Goal: Transaction & Acquisition: Book appointment/travel/reservation

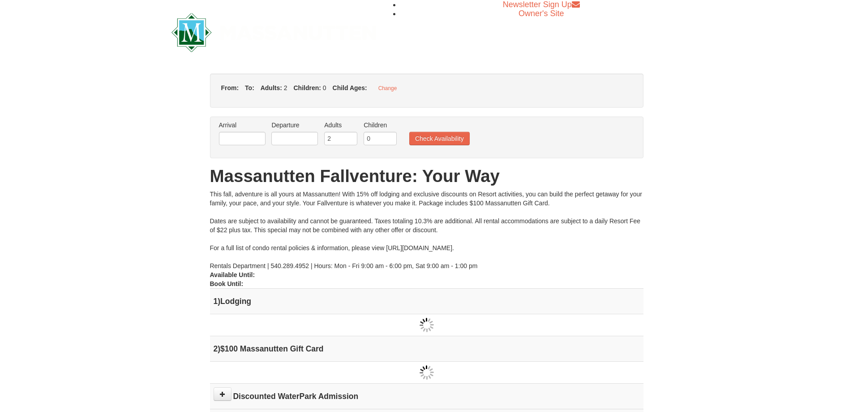
type input "[DATE]"
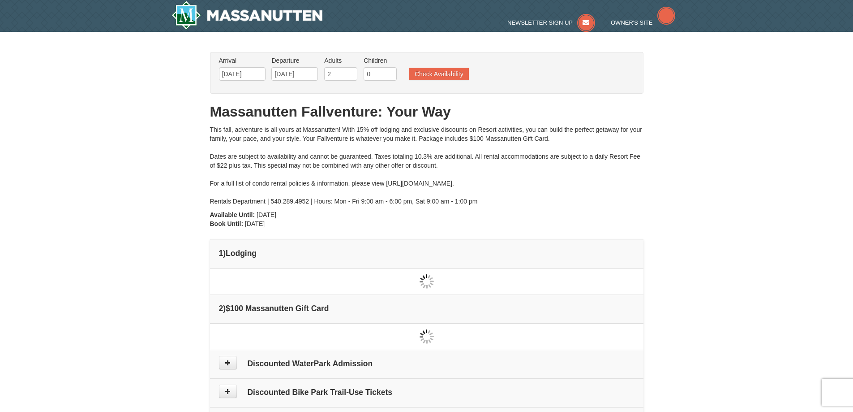
type input "[DATE]"
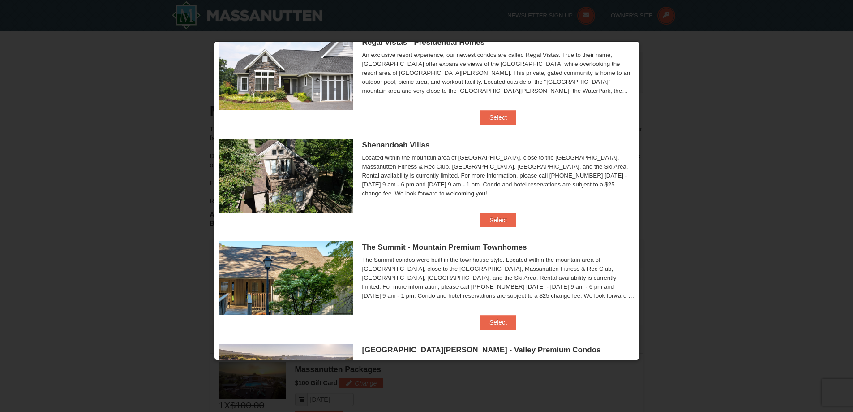
scroll to position [136, 0]
click at [496, 217] on button "Select" at bounding box center [498, 220] width 35 height 14
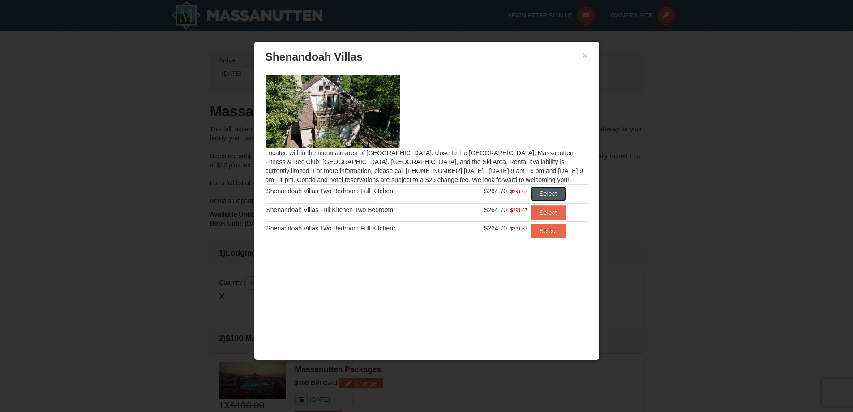
click at [550, 192] on button "Select" at bounding box center [548, 193] width 35 height 14
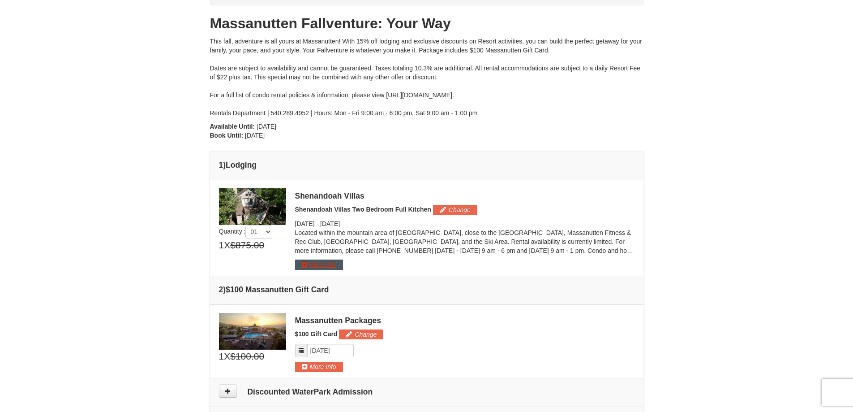
scroll to position [89, 0]
click at [324, 264] on button "More Info" at bounding box center [319, 263] width 48 height 10
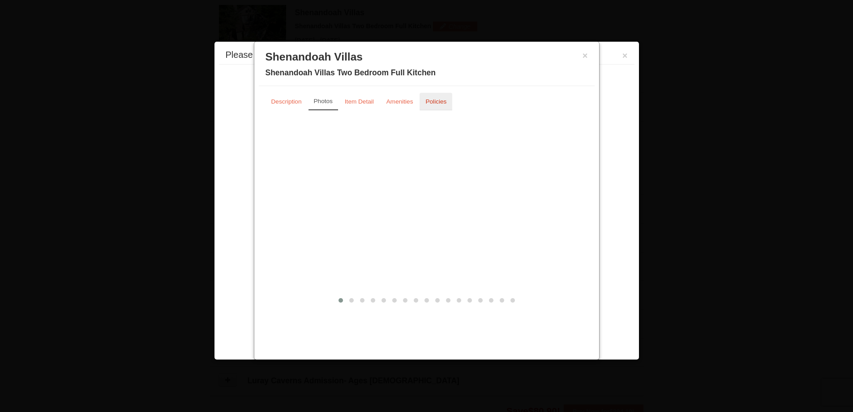
scroll to position [276, 0]
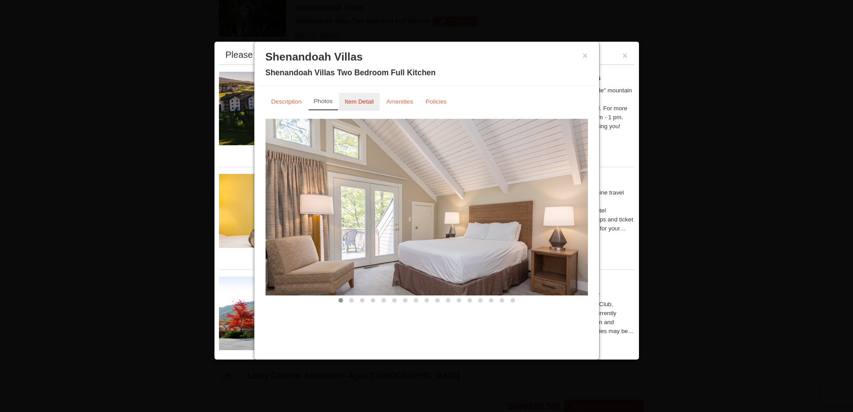
click at [356, 103] on small "Item Detail" at bounding box center [359, 101] width 29 height 7
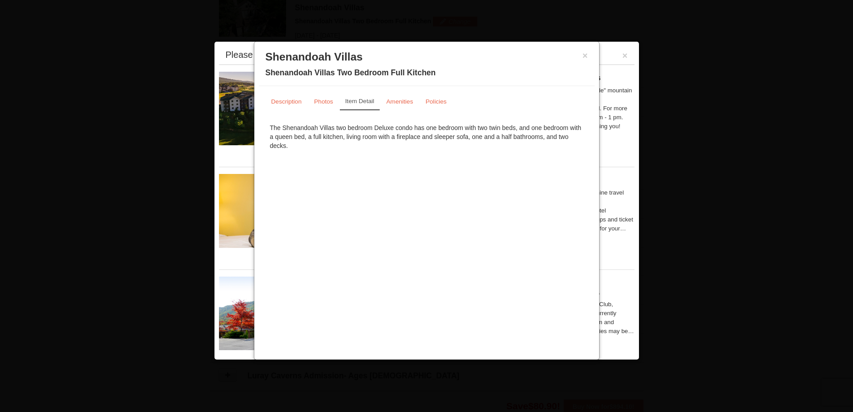
click at [589, 55] on div "× Shenandoah Villas Shenandoah Villas Two Bedroom Full Kitchen" at bounding box center [427, 66] width 336 height 40
click at [585, 55] on button "×" at bounding box center [585, 55] width 5 height 9
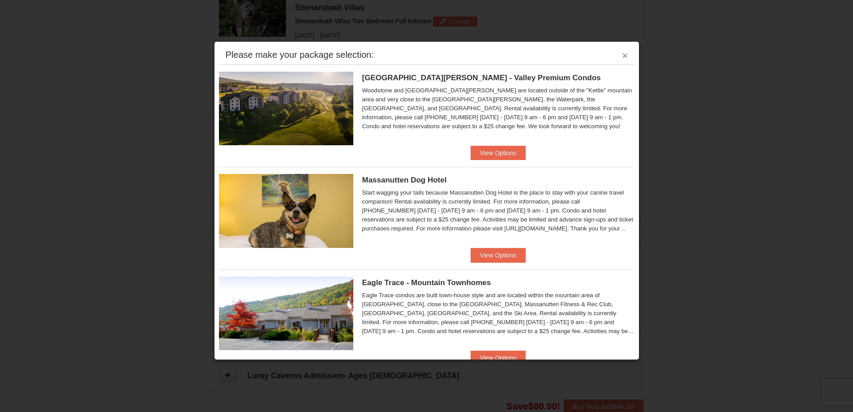
click at [623, 56] on button "×" at bounding box center [625, 55] width 5 height 9
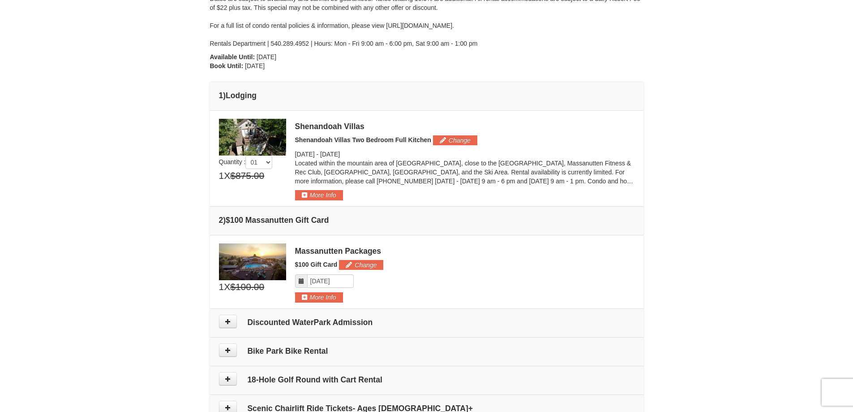
scroll to position [0, 0]
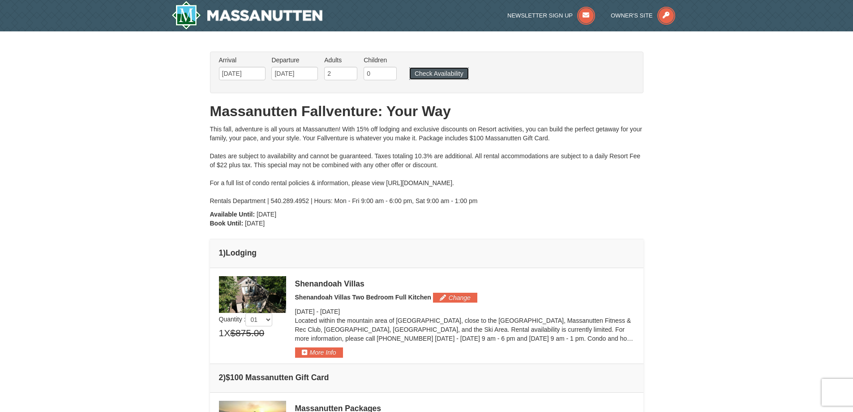
click at [421, 75] on button "Check Availability" at bounding box center [439, 73] width 60 height 13
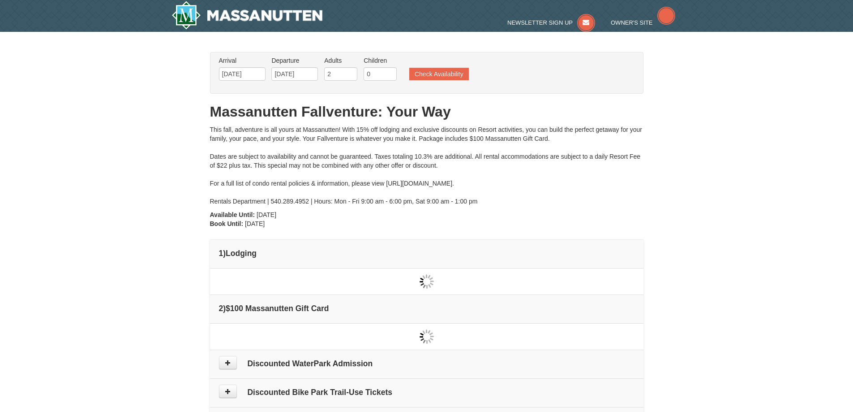
type input "[DATE]"
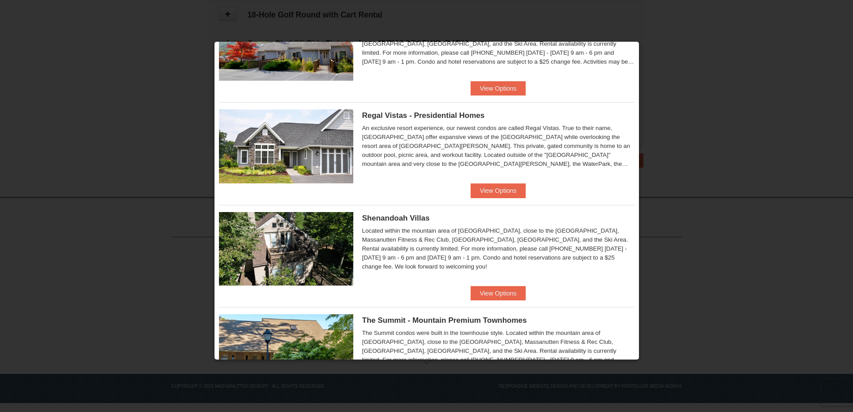
scroll to position [65, 0]
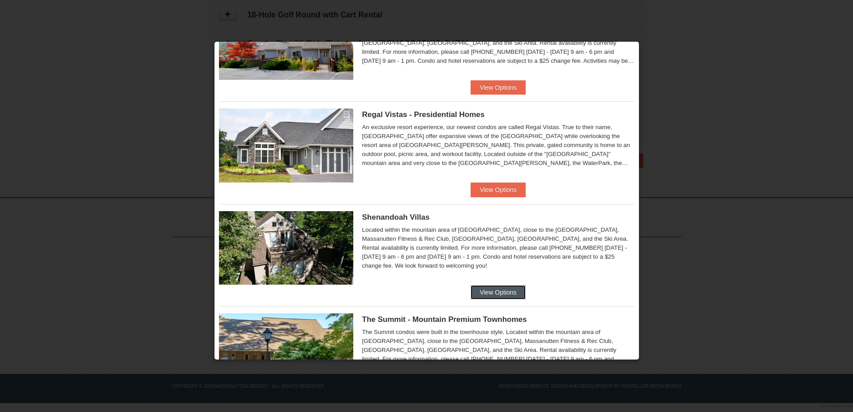
click at [492, 290] on button "View Options" at bounding box center [498, 292] width 55 height 14
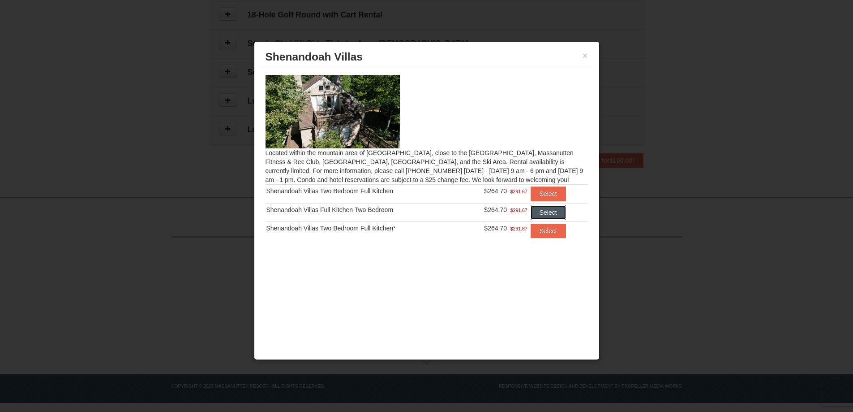
click at [547, 211] on button "Select" at bounding box center [548, 212] width 35 height 14
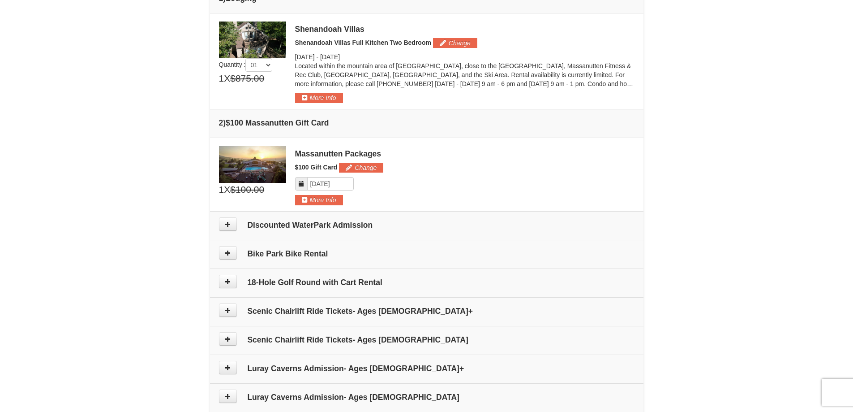
scroll to position [254, 0]
click at [323, 98] on button "More Info" at bounding box center [319, 98] width 48 height 10
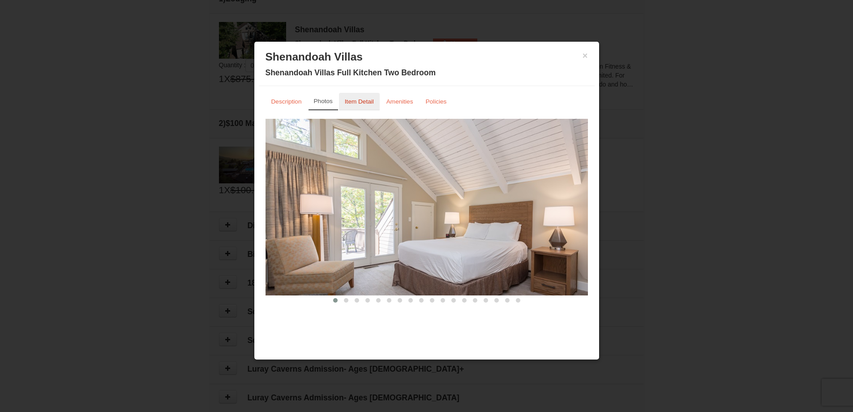
click at [365, 105] on link "Item Detail" at bounding box center [359, 101] width 41 height 17
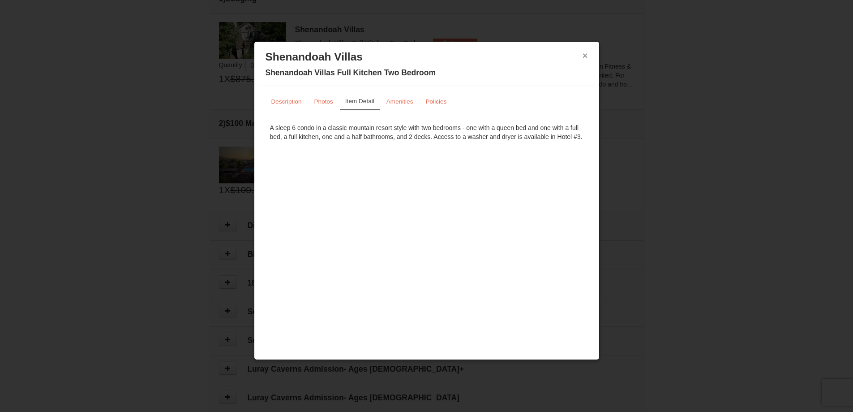
click at [584, 54] on button "×" at bounding box center [585, 55] width 5 height 9
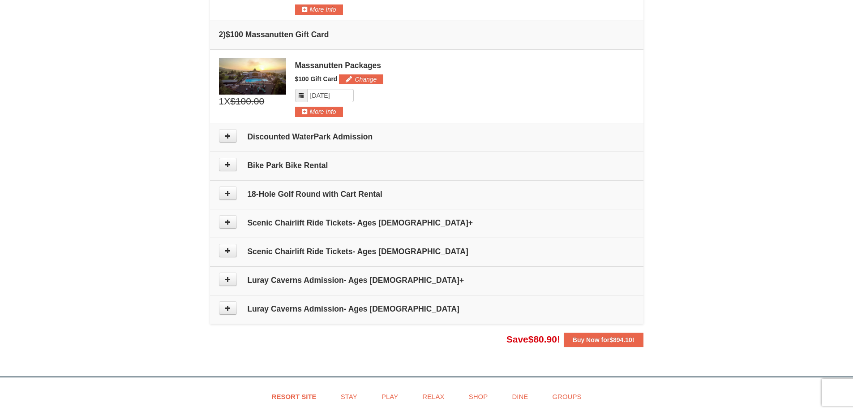
scroll to position [343, 0]
click at [599, 336] on strong "Buy Now for $894.10 !" at bounding box center [604, 338] width 62 height 7
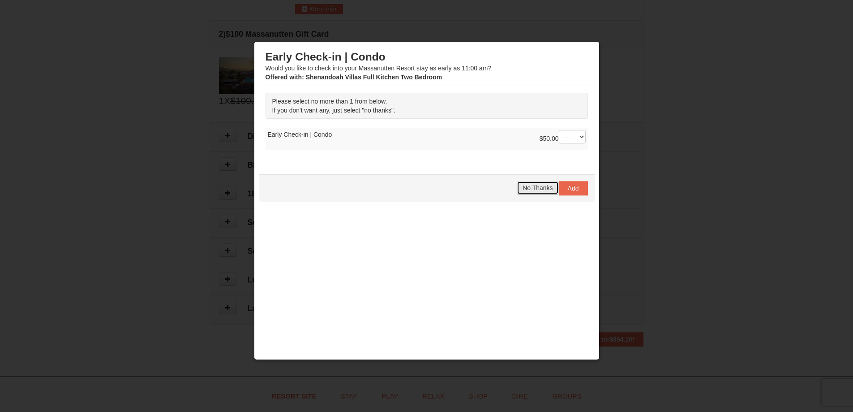
click at [534, 189] on span "No Thanks" at bounding box center [538, 187] width 30 height 7
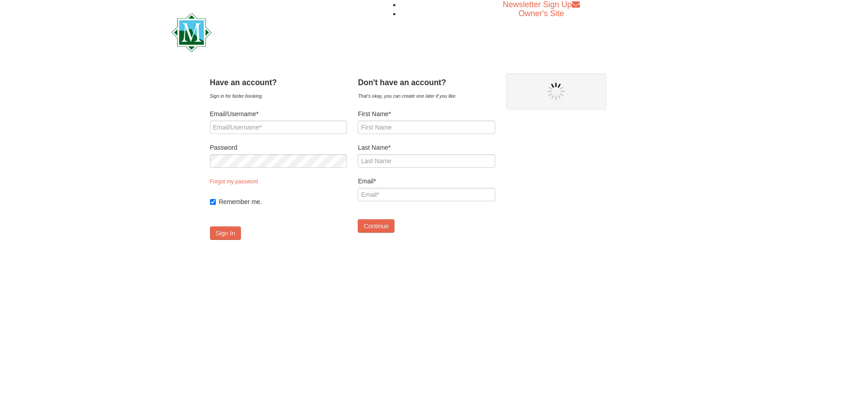
type input "[EMAIL_ADDRESS][DOMAIN_NAME]"
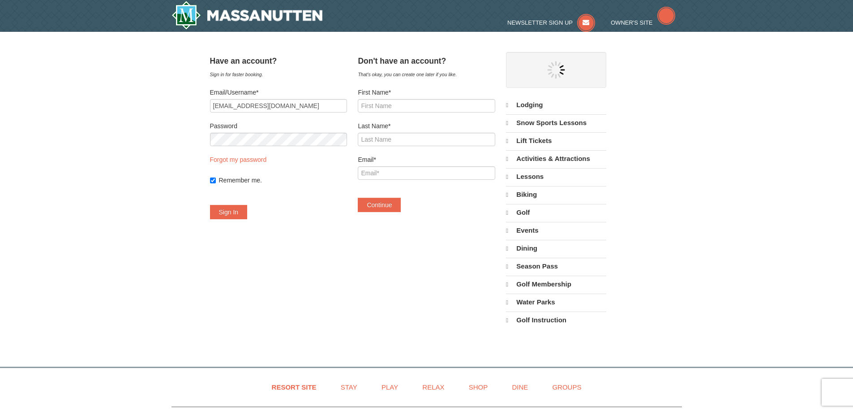
select select "10"
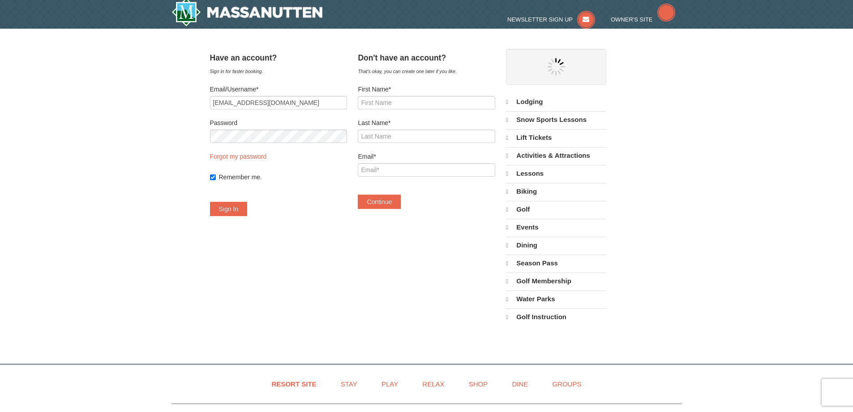
select select "10"
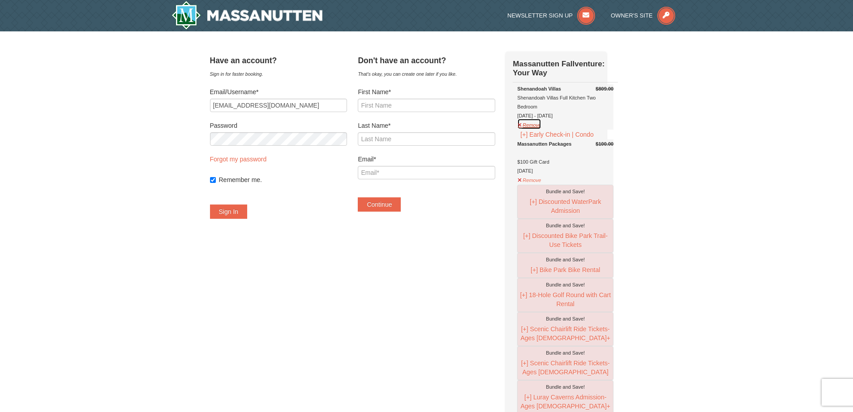
click at [538, 126] on button "Remove" at bounding box center [529, 123] width 24 height 11
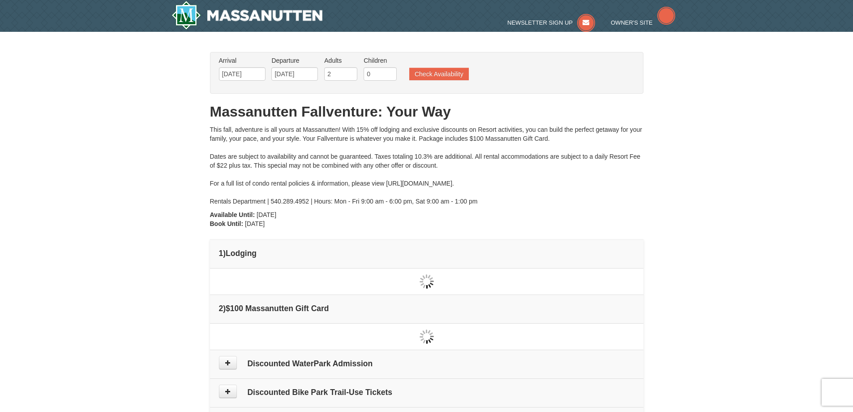
type input "[DATE]"
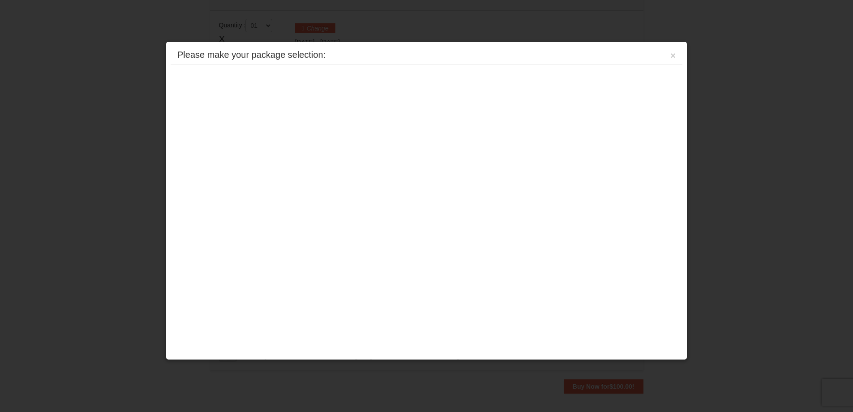
scroll to position [274, 0]
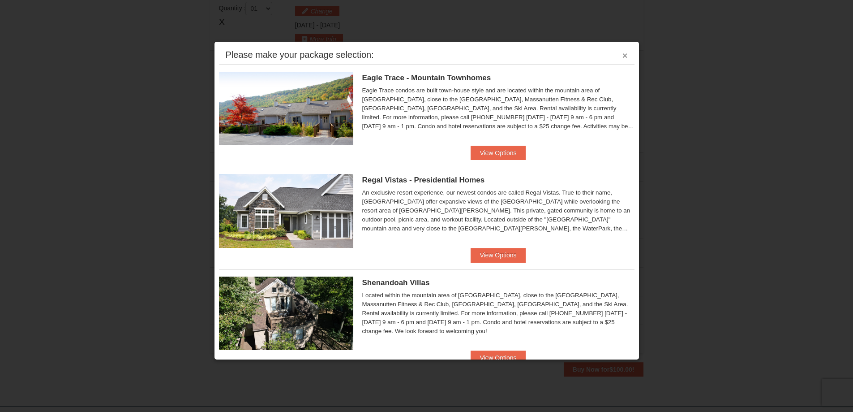
click at [623, 55] on button "×" at bounding box center [625, 55] width 5 height 9
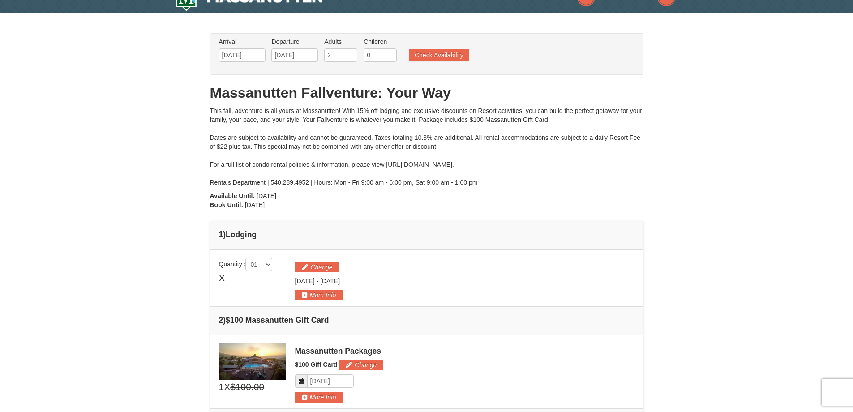
scroll to position [0, 0]
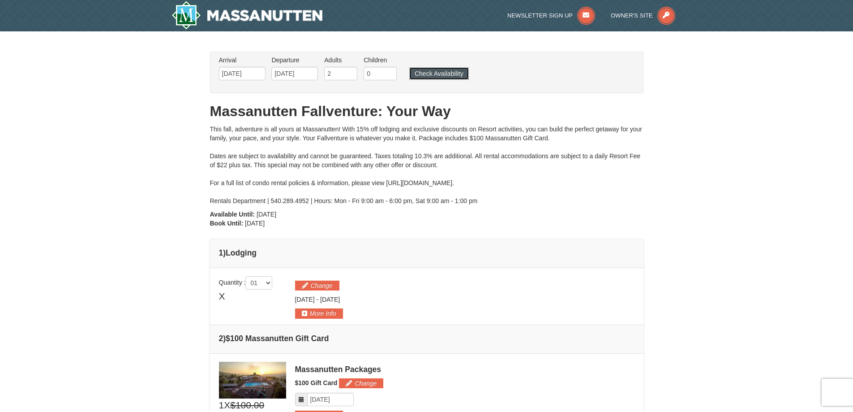
click at [435, 73] on button "Check Availability" at bounding box center [439, 73] width 60 height 13
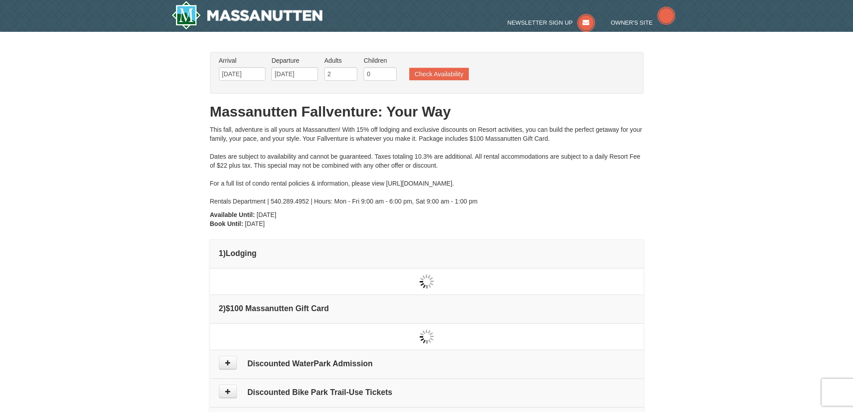
scroll to position [72, 0]
type input "[DATE]"
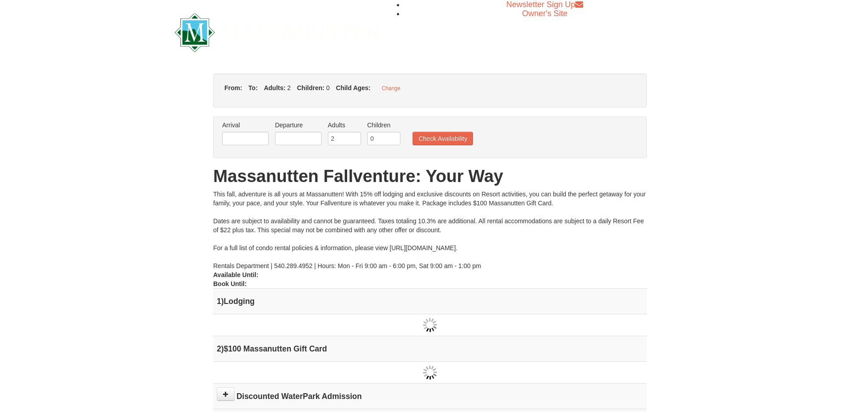
type input "[DATE]"
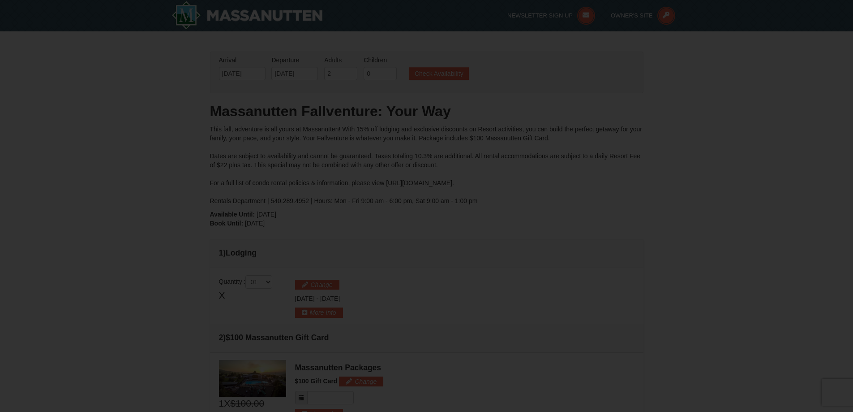
type input "[DATE]"
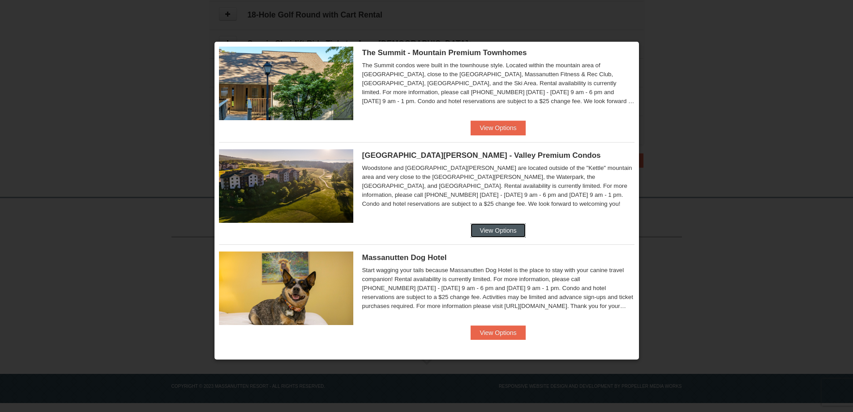
scroll to position [332, 0]
click at [502, 229] on button "View Options" at bounding box center [498, 230] width 55 height 14
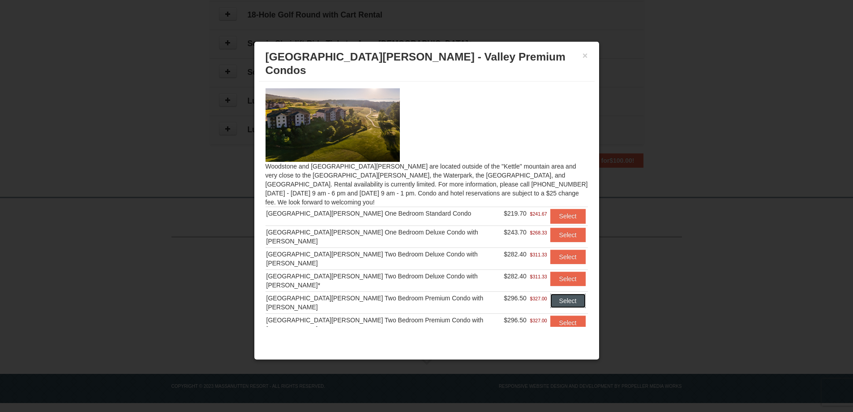
click at [554, 293] on button "Select" at bounding box center [567, 300] width 35 height 14
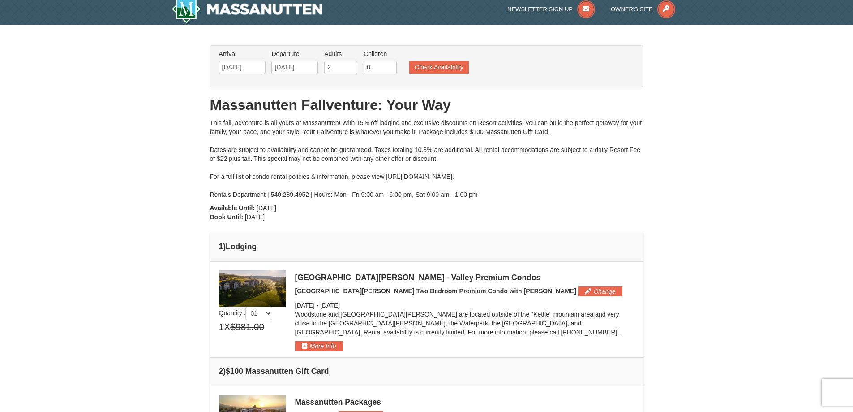
scroll to position [0, 0]
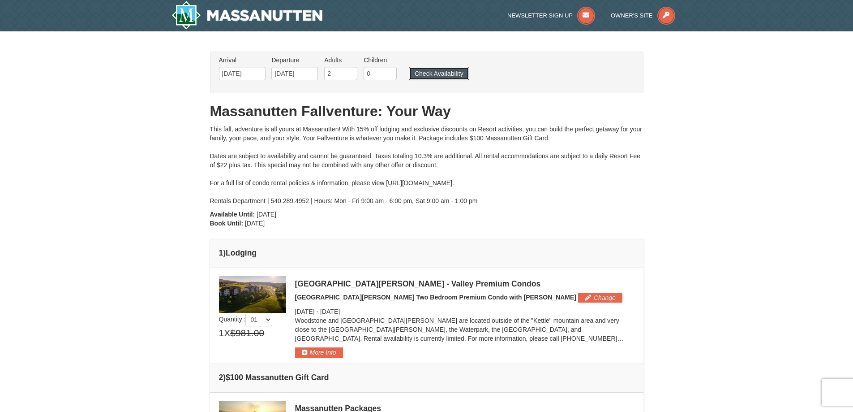
click at [452, 72] on button "Check Availability" at bounding box center [439, 73] width 60 height 13
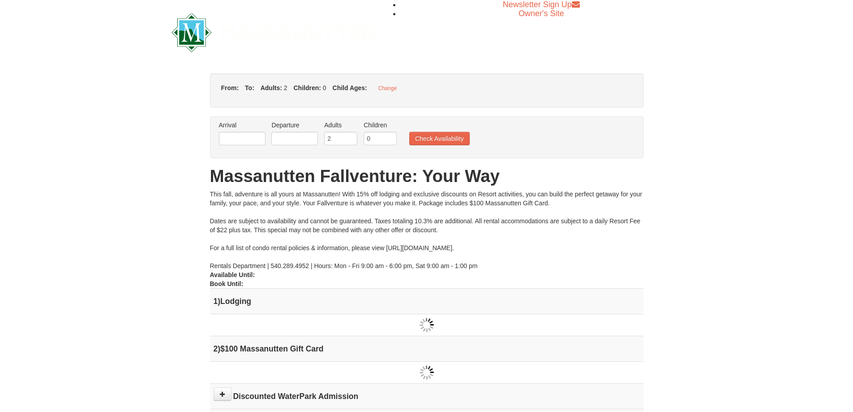
type input "[DATE]"
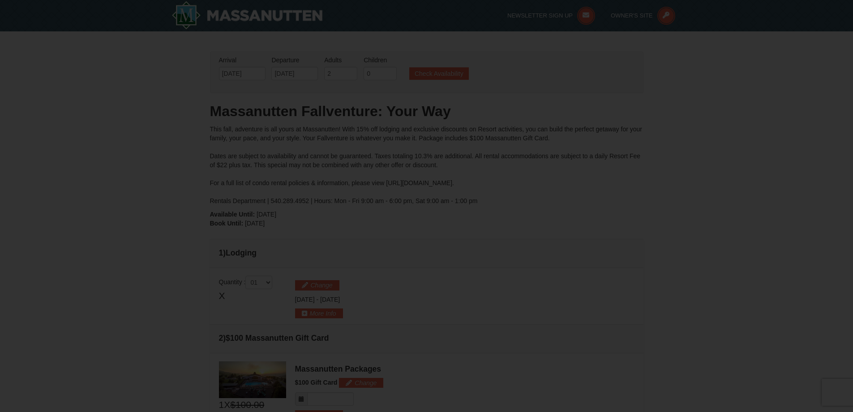
type input "[DATE]"
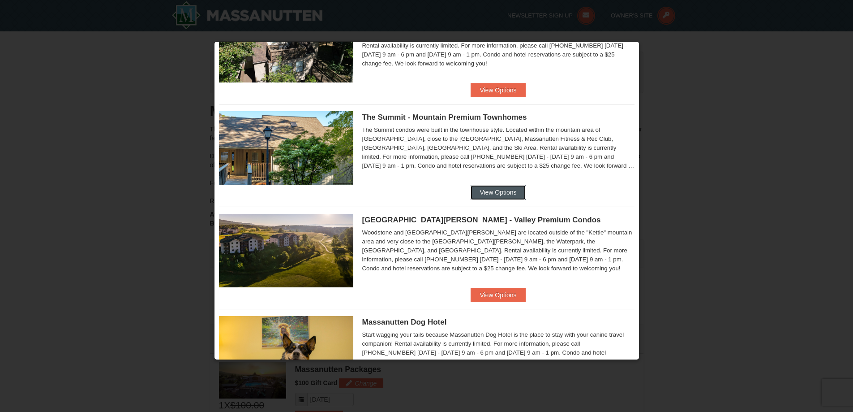
click at [487, 191] on button "View Options" at bounding box center [498, 192] width 55 height 14
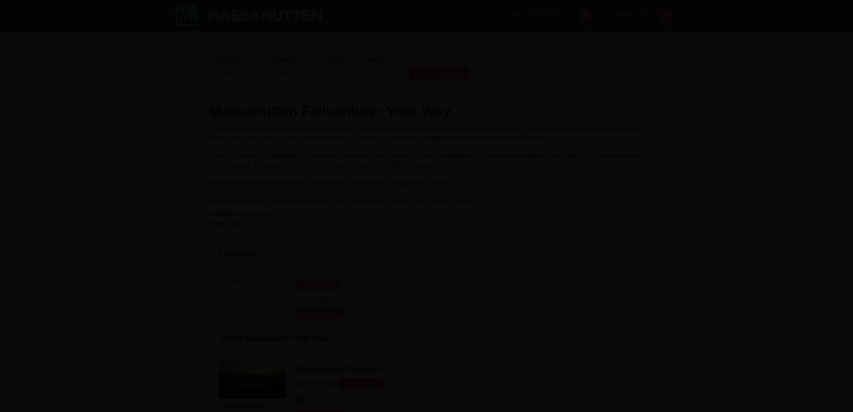
scroll to position [268, 0]
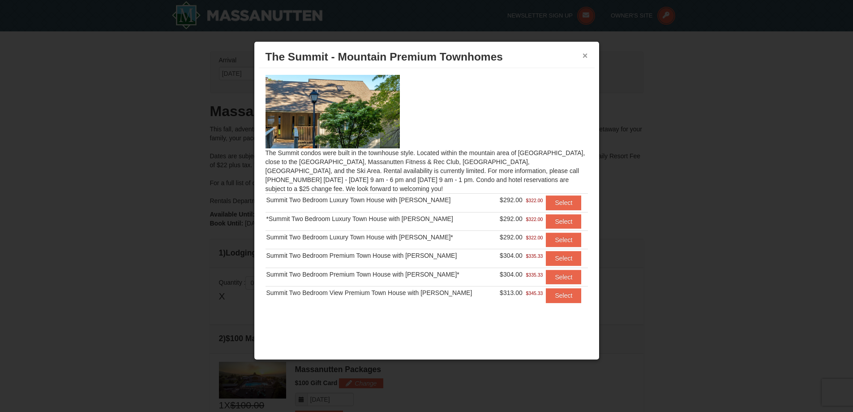
click at [583, 56] on button "×" at bounding box center [585, 55] width 5 height 9
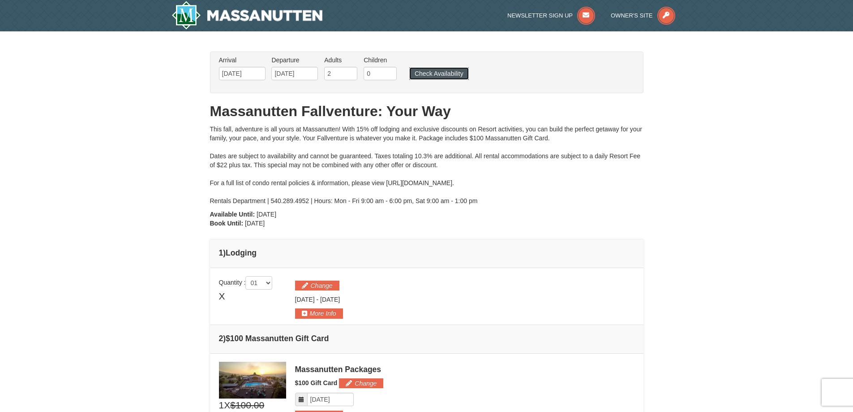
click at [451, 74] on button "Check Availability" at bounding box center [439, 73] width 60 height 13
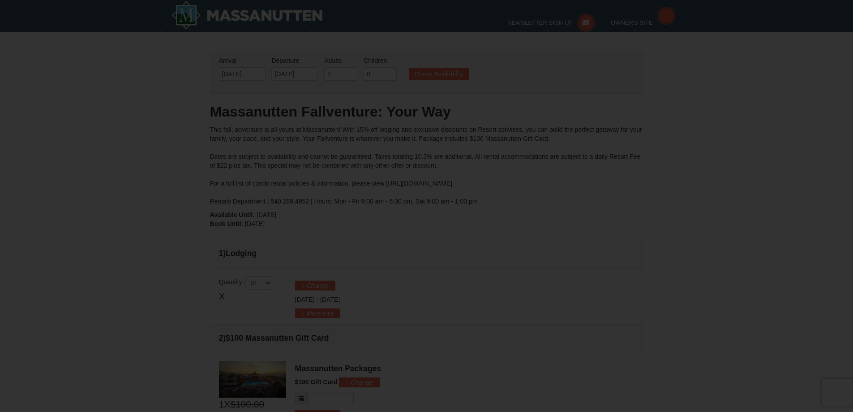
type input "[DATE]"
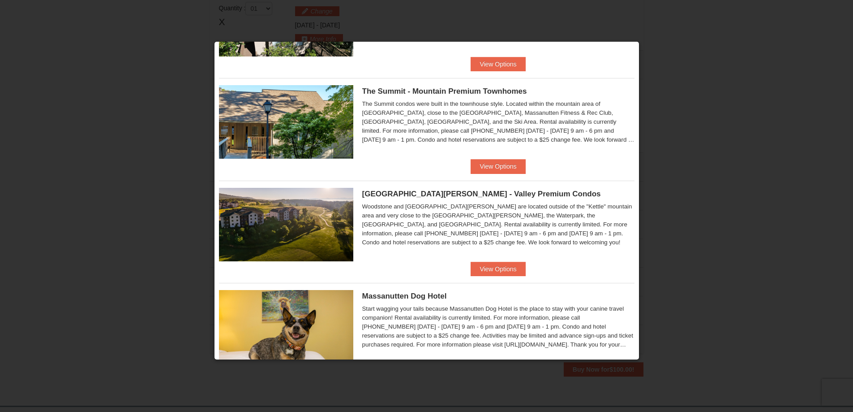
scroll to position [332, 0]
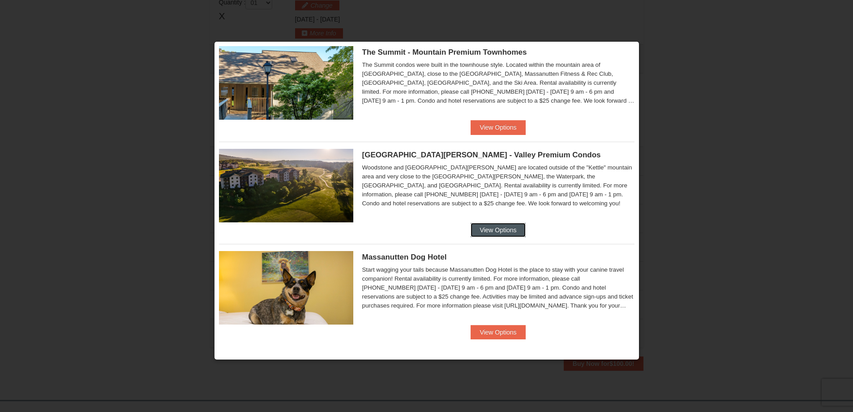
click at [502, 228] on button "View Options" at bounding box center [498, 230] width 55 height 14
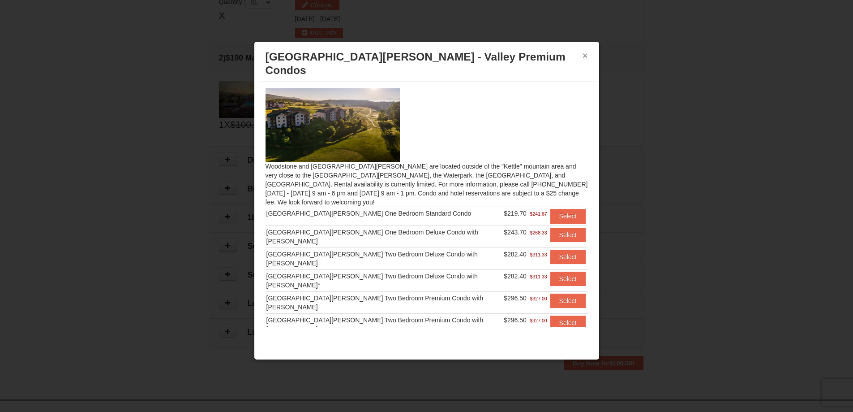
click at [585, 56] on button "×" at bounding box center [585, 55] width 5 height 9
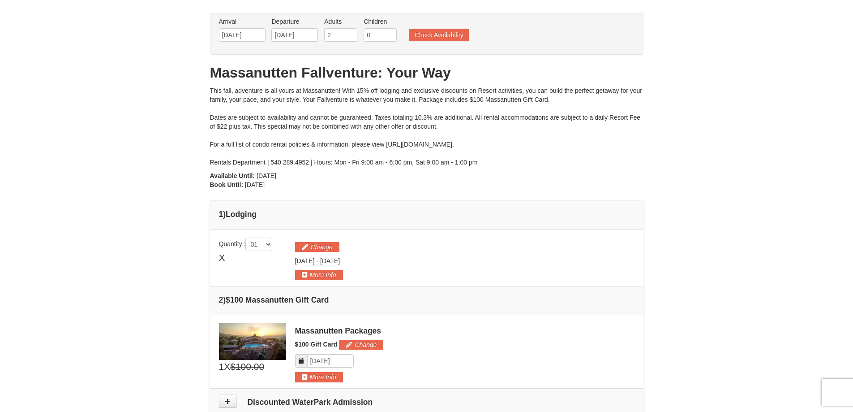
scroll to position [0, 0]
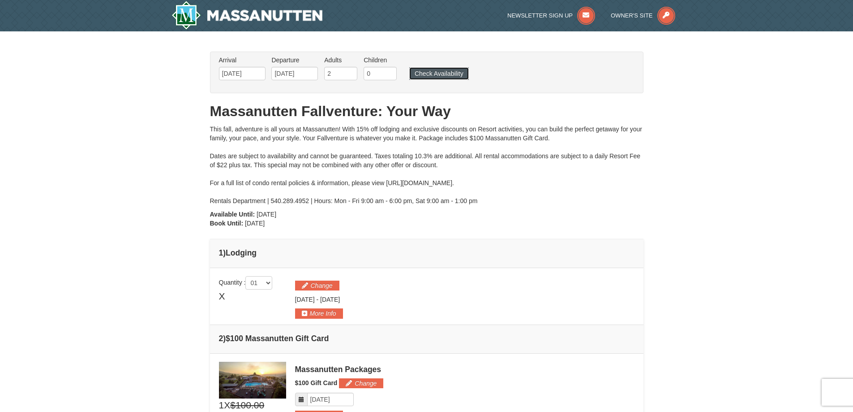
click at [441, 72] on button "Check Availability" at bounding box center [439, 73] width 60 height 13
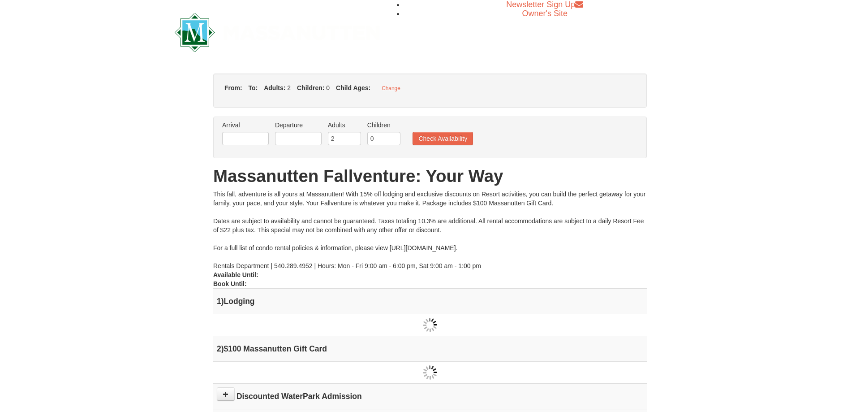
type input "[DATE]"
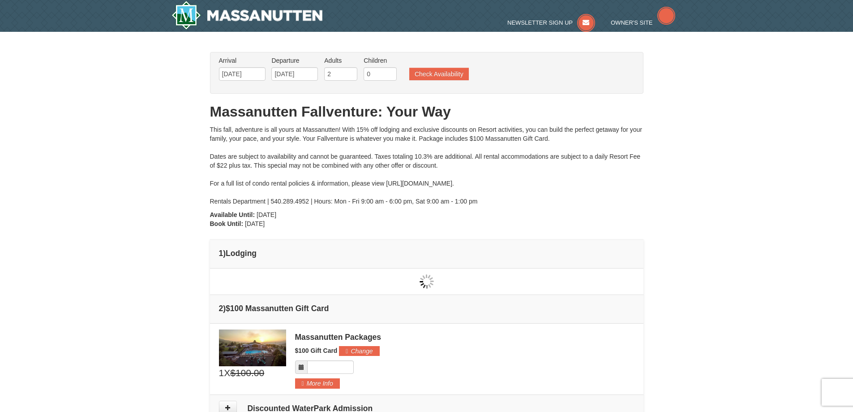
type input "[DATE]"
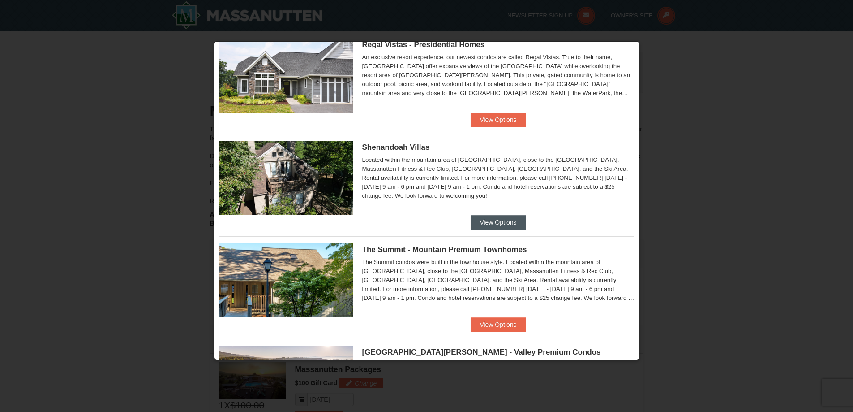
scroll to position [135, 0]
click at [491, 219] on button "View Options" at bounding box center [498, 222] width 55 height 14
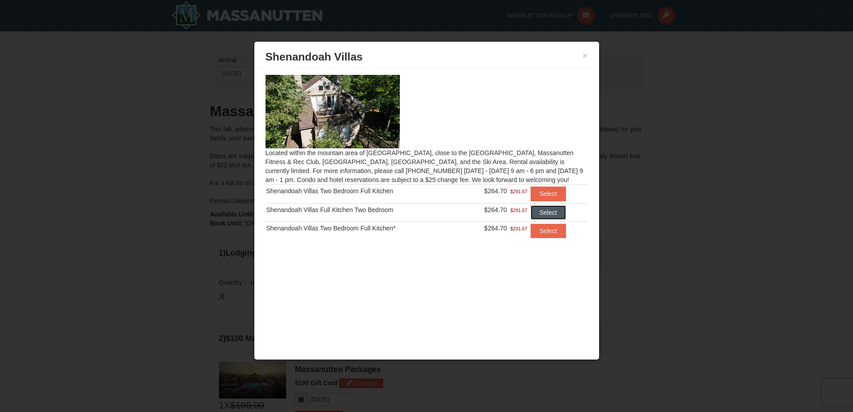
click at [548, 210] on button "Select" at bounding box center [548, 212] width 35 height 14
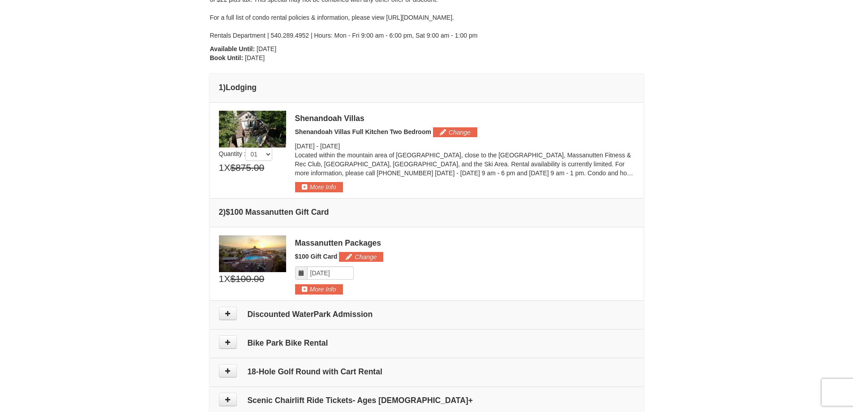
scroll to position [164, 0]
click at [319, 189] on button "More Info" at bounding box center [319, 188] width 48 height 10
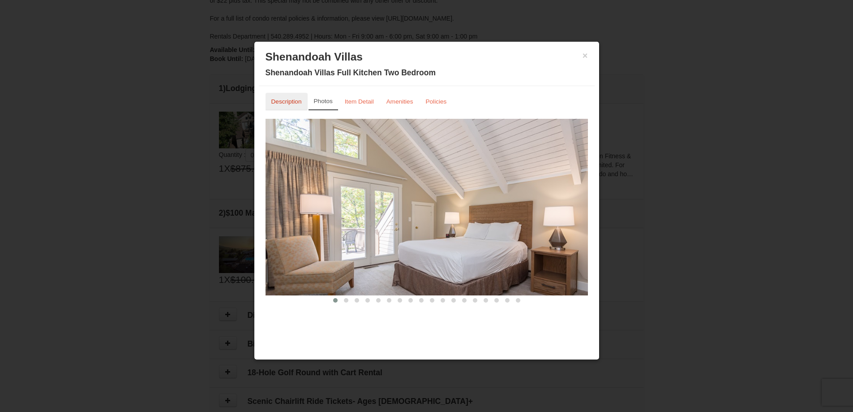
click at [292, 101] on small "Description" at bounding box center [286, 101] width 30 height 7
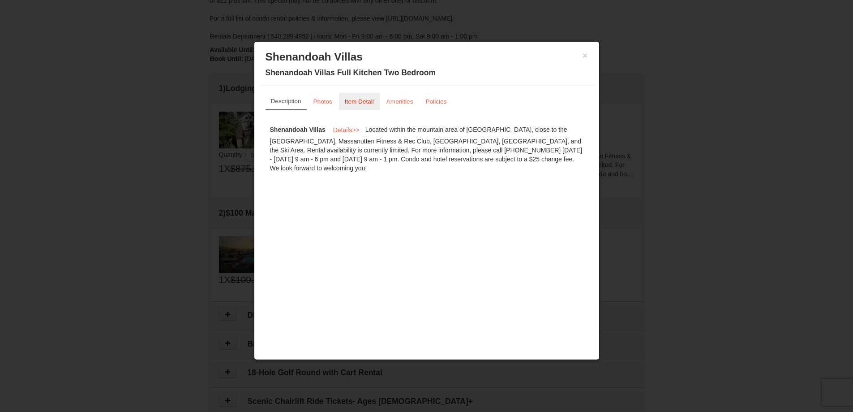
click at [357, 100] on small "Item Detail" at bounding box center [359, 101] width 29 height 7
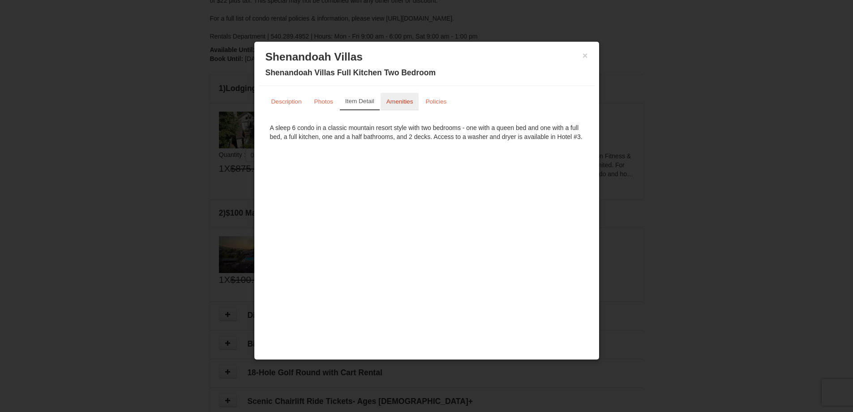
click at [404, 103] on small "Amenities" at bounding box center [399, 101] width 27 height 7
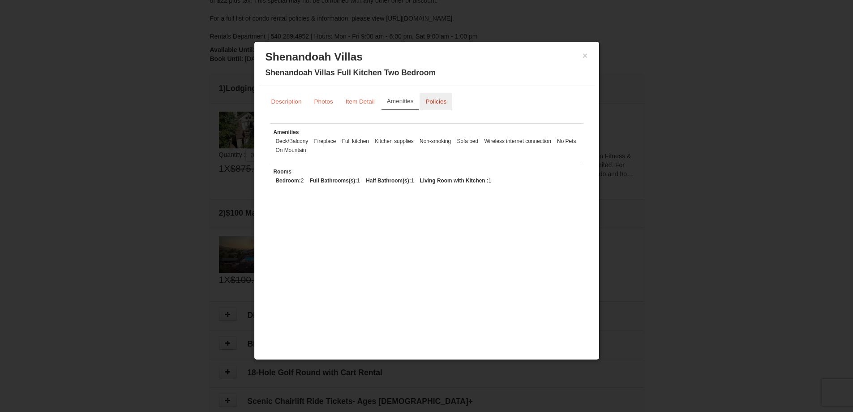
click at [438, 103] on small "Policies" at bounding box center [435, 101] width 21 height 7
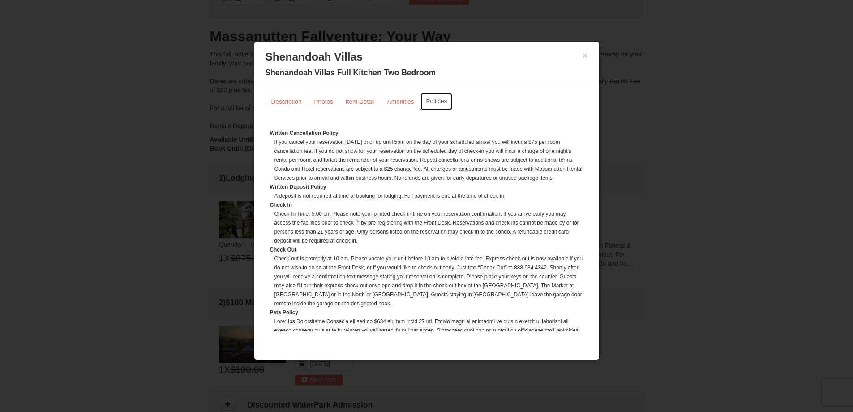
scroll to position [74, 0]
click at [586, 55] on button "×" at bounding box center [585, 55] width 5 height 9
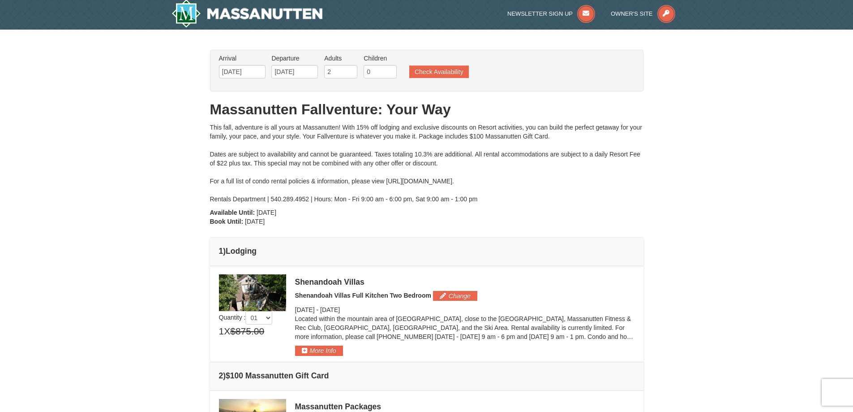
scroll to position [0, 0]
